Goal: Task Accomplishment & Management: Manage account settings

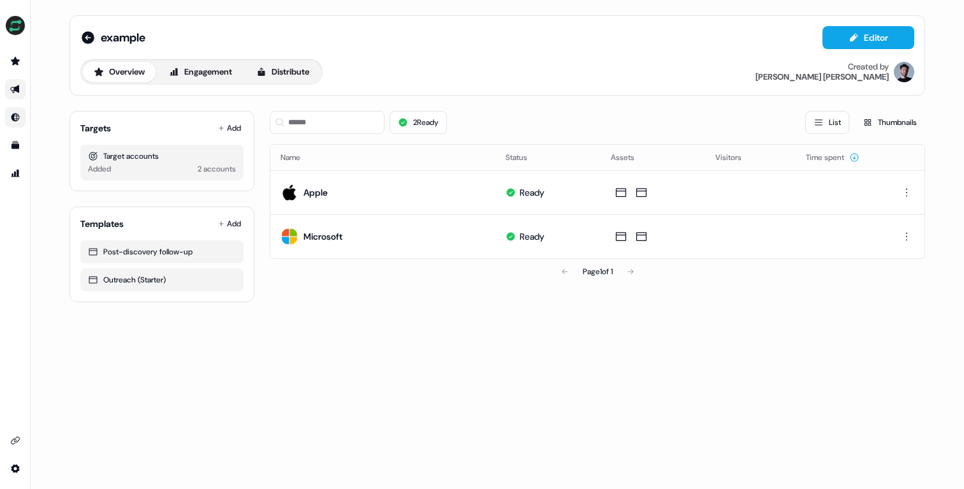
click at [17, 111] on link "Go to Inbound" at bounding box center [15, 117] width 20 height 20
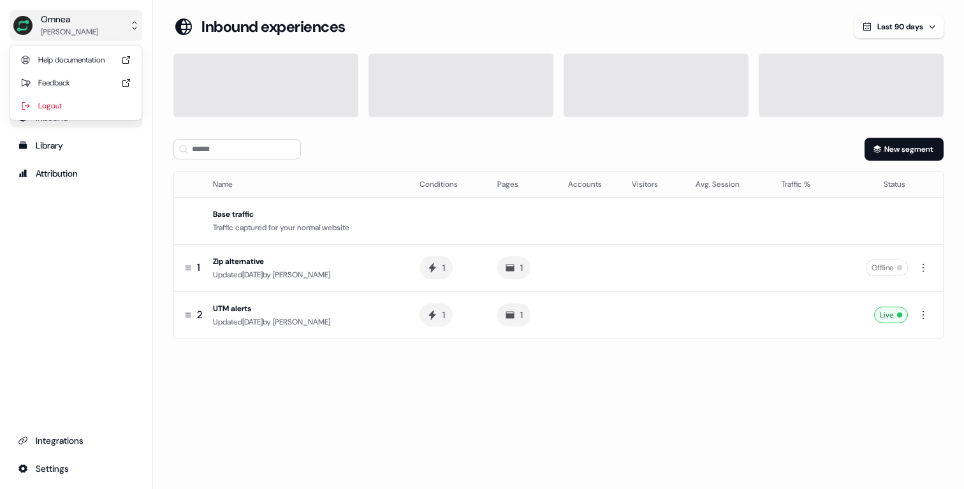
click at [34, 27] on div "Omnea [PERSON_NAME]" at bounding box center [55, 26] width 85 height 26
click at [311, 371] on div "Omnea [PERSON_NAME] Help documentation Feedback Logout Prospects Outbound Inbou…" at bounding box center [482, 244] width 964 height 489
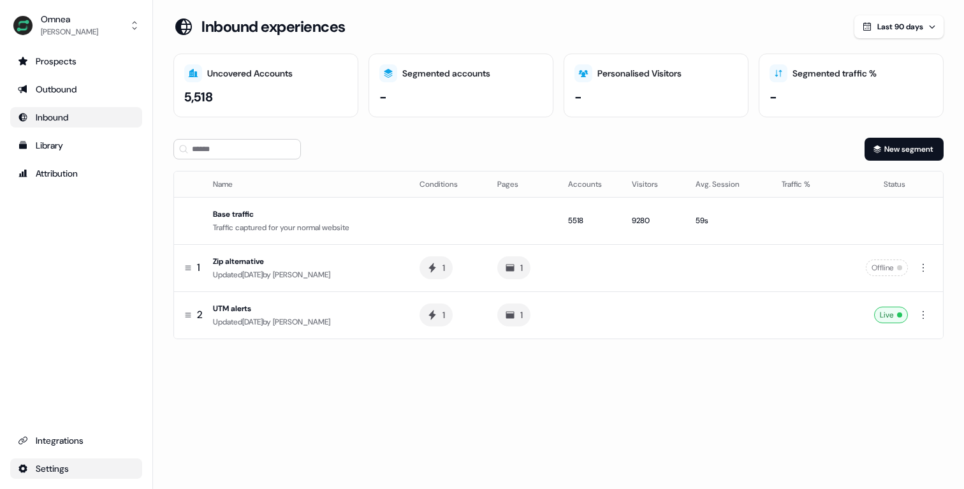
click at [46, 468] on html "For the best experience switch devices to a bigger screen. Go to [DOMAIN_NAME] …" at bounding box center [482, 244] width 964 height 489
click at [174, 450] on div "Team" at bounding box center [201, 446] width 102 height 20
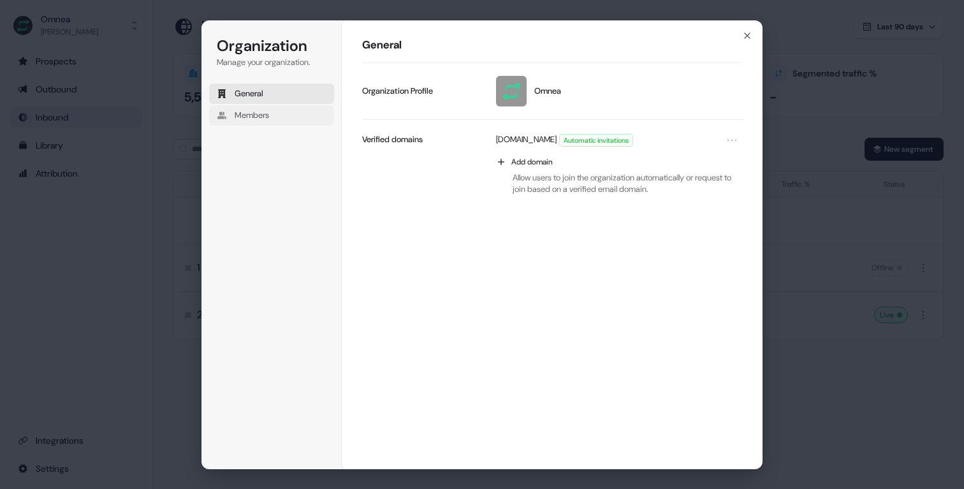
click at [284, 107] on button "Members" at bounding box center [271, 115] width 125 height 20
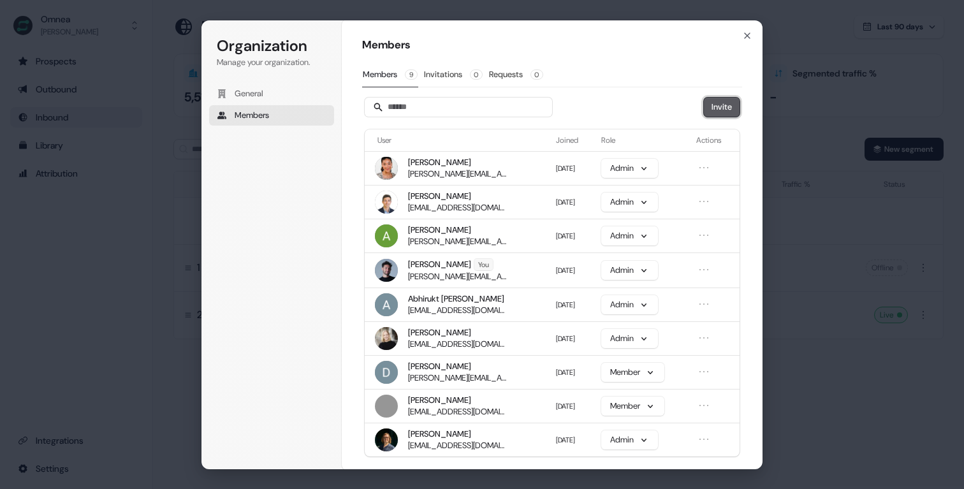
click at [712, 112] on button "Invite" at bounding box center [722, 107] width 36 height 19
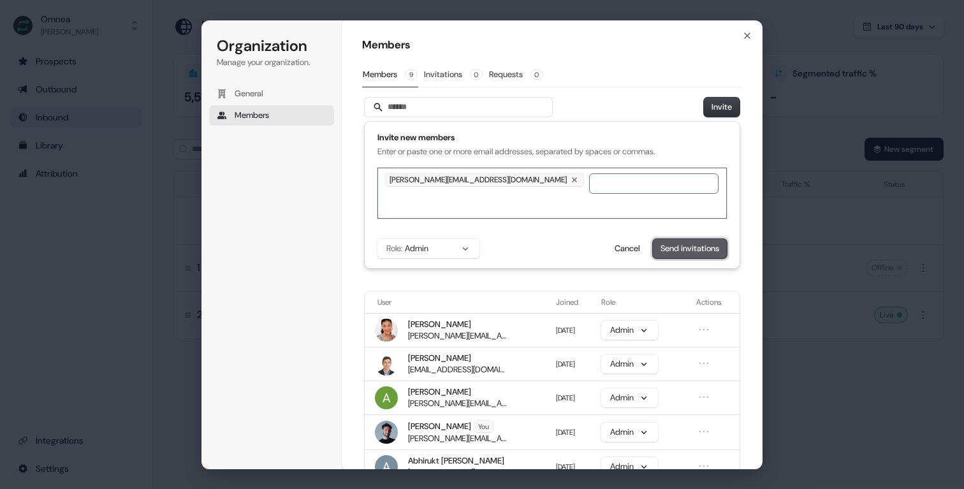
click at [701, 251] on button "Send invitations" at bounding box center [690, 248] width 74 height 19
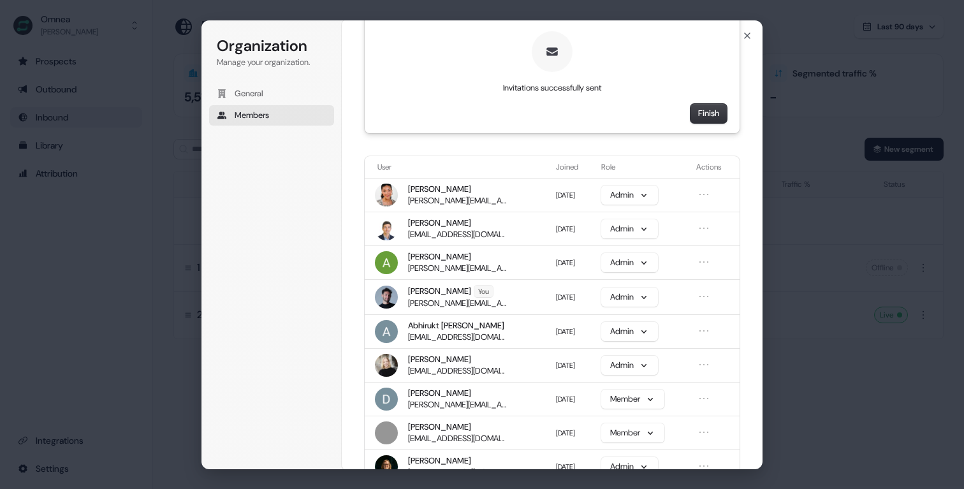
scroll to position [169, 0]
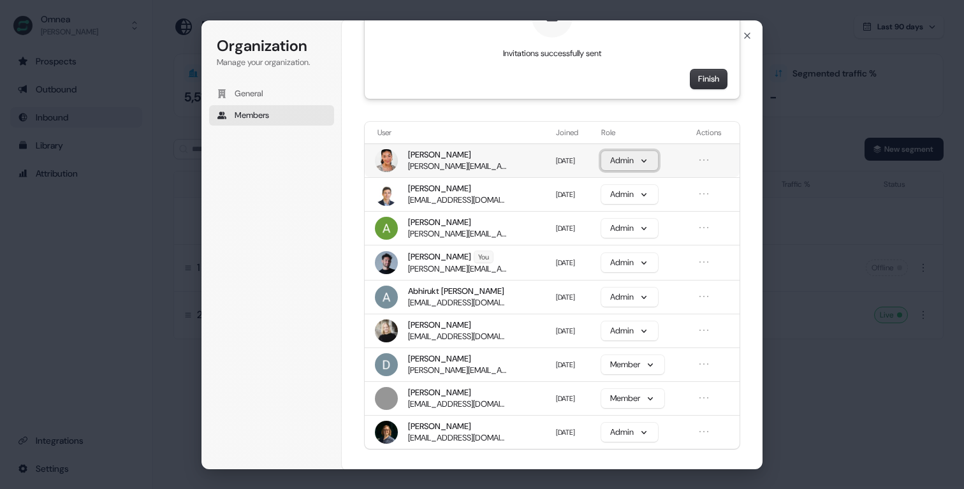
click at [636, 164] on button "Admin" at bounding box center [629, 160] width 57 height 19
click at [630, 203] on div "Member" at bounding box center [624, 209] width 50 height 22
click at [632, 193] on button "Admin" at bounding box center [629, 194] width 57 height 19
click at [630, 244] on p "Member" at bounding box center [625, 242] width 30 height 11
click at [629, 298] on button "Admin" at bounding box center [629, 297] width 57 height 19
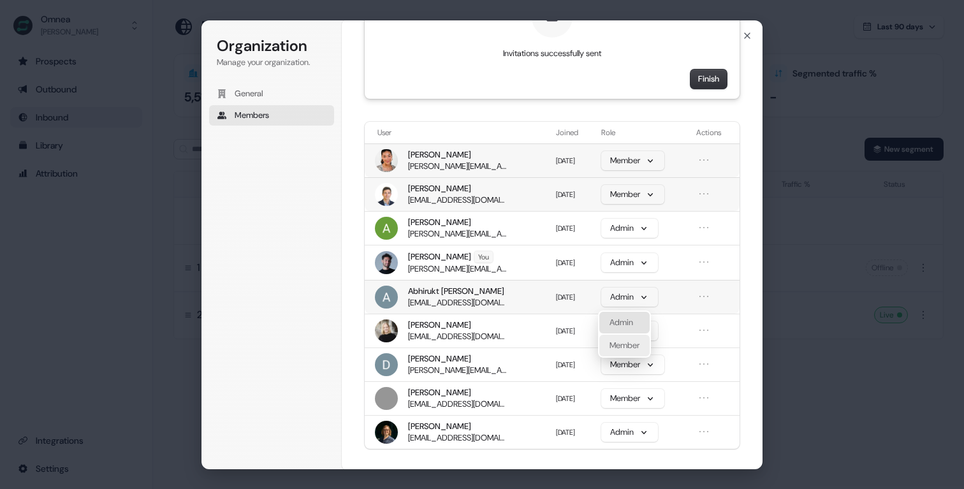
click at [627, 344] on p "Member" at bounding box center [625, 345] width 30 height 11
click at [621, 333] on button "Admin" at bounding box center [629, 330] width 57 height 19
click at [617, 381] on p "Member" at bounding box center [625, 379] width 30 height 11
click at [714, 75] on button "Finish" at bounding box center [709, 79] width 36 height 19
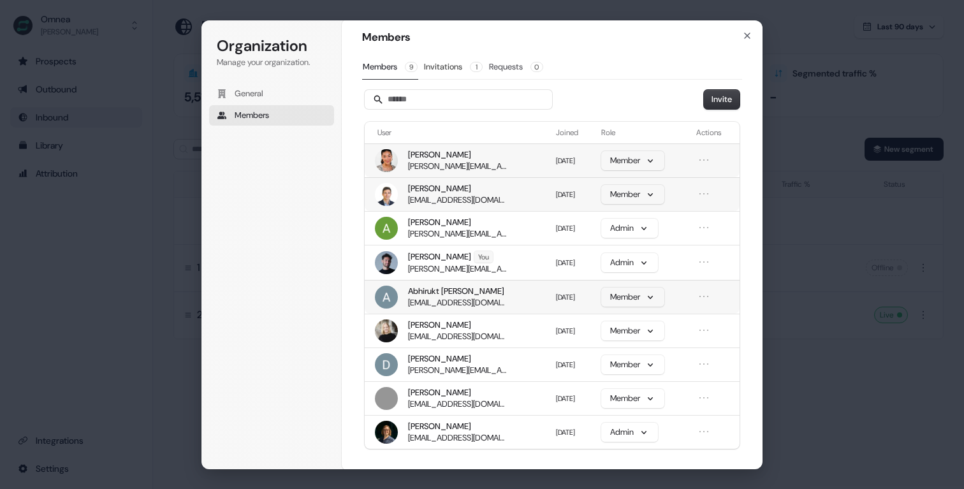
click at [512, 64] on button "Requests 0" at bounding box center [515, 67] width 55 height 24
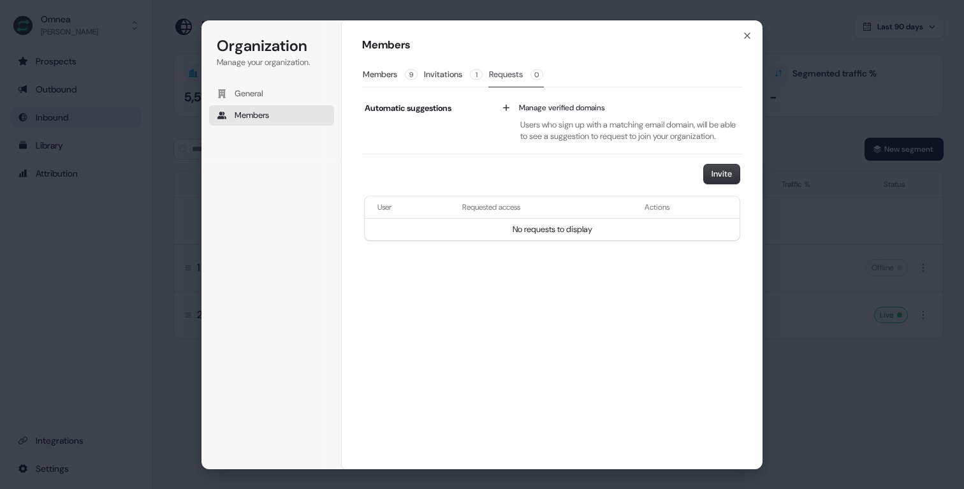
scroll to position [0, 0]
click at [438, 69] on button "Invitations 1" at bounding box center [453, 74] width 60 height 24
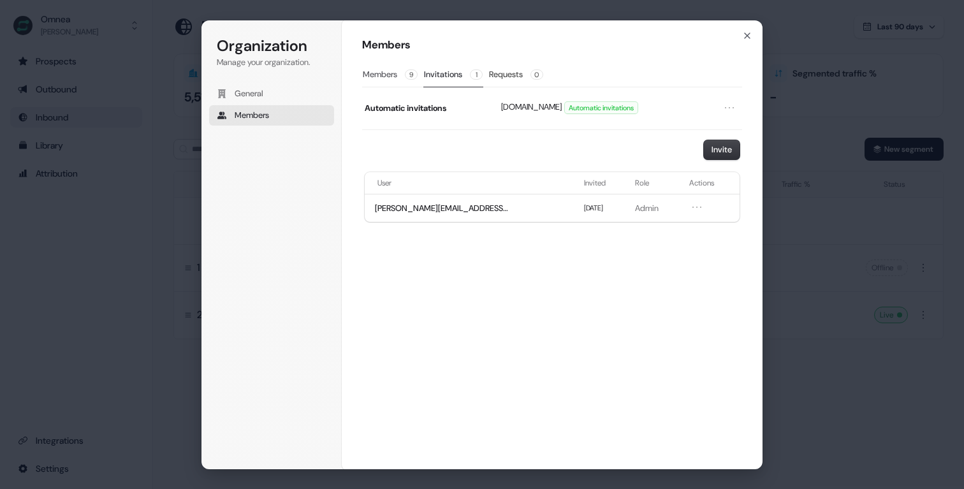
click at [384, 77] on button "Members 9" at bounding box center [390, 74] width 56 height 24
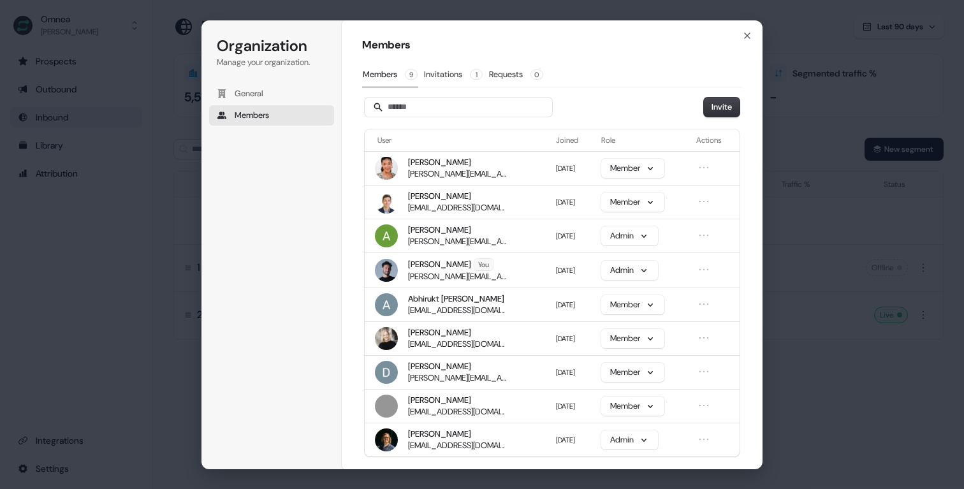
scroll to position [10, 0]
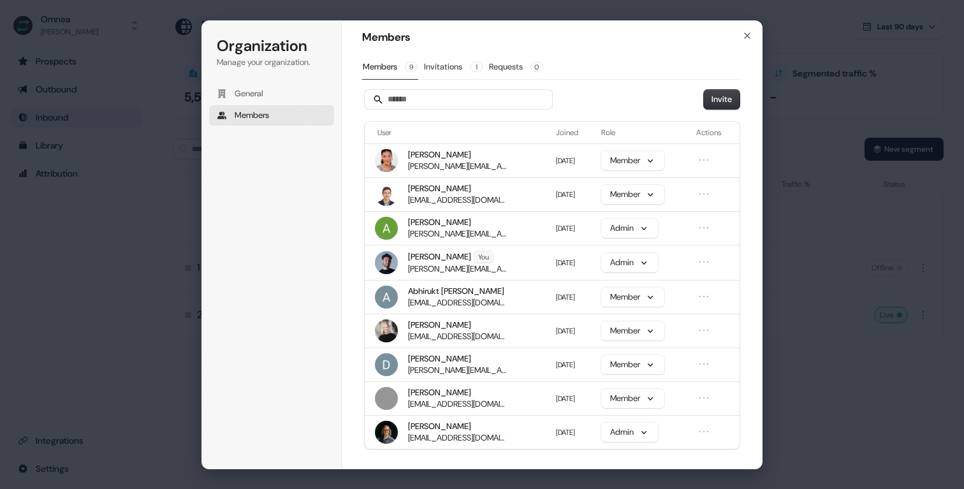
click at [757, 32] on div "Members Members 9 Invitations 1 Requests 0 Invite User Joined Role Actions [PER…" at bounding box center [552, 245] width 421 height 450
click at [748, 34] on icon "button" at bounding box center [747, 35] width 5 height 5
